Goal: Information Seeking & Learning: Learn about a topic

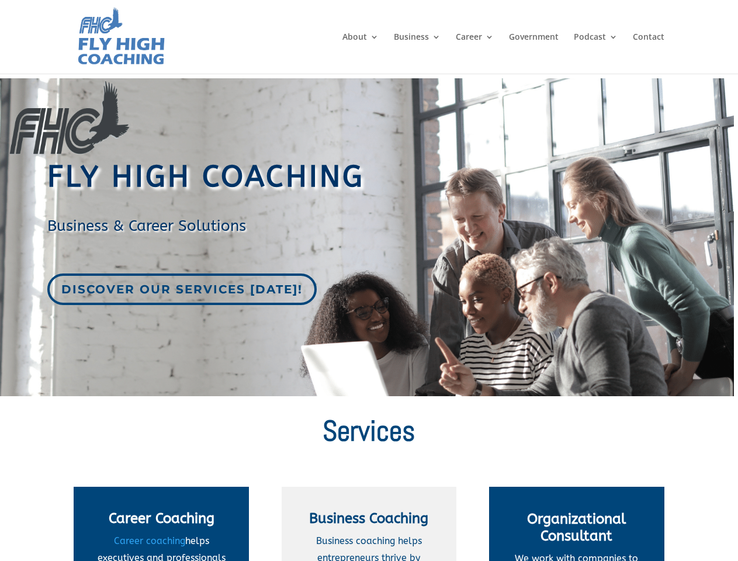
click at [369, 280] on div "Discover our services [DATE]!" at bounding box center [361, 289] width 628 height 32
click at [161, 524] on span "Career Coaching" at bounding box center [162, 518] width 106 height 16
click at [369, 524] on span "Business Coaching" at bounding box center [368, 518] width 119 height 16
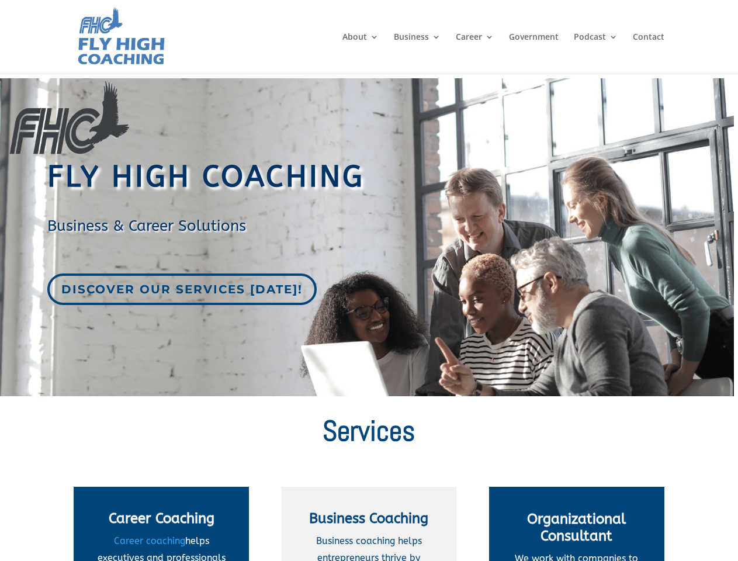
click at [577, 524] on span "Organizational Consultant" at bounding box center [576, 527] width 99 height 33
